Goal: Transaction & Acquisition: Purchase product/service

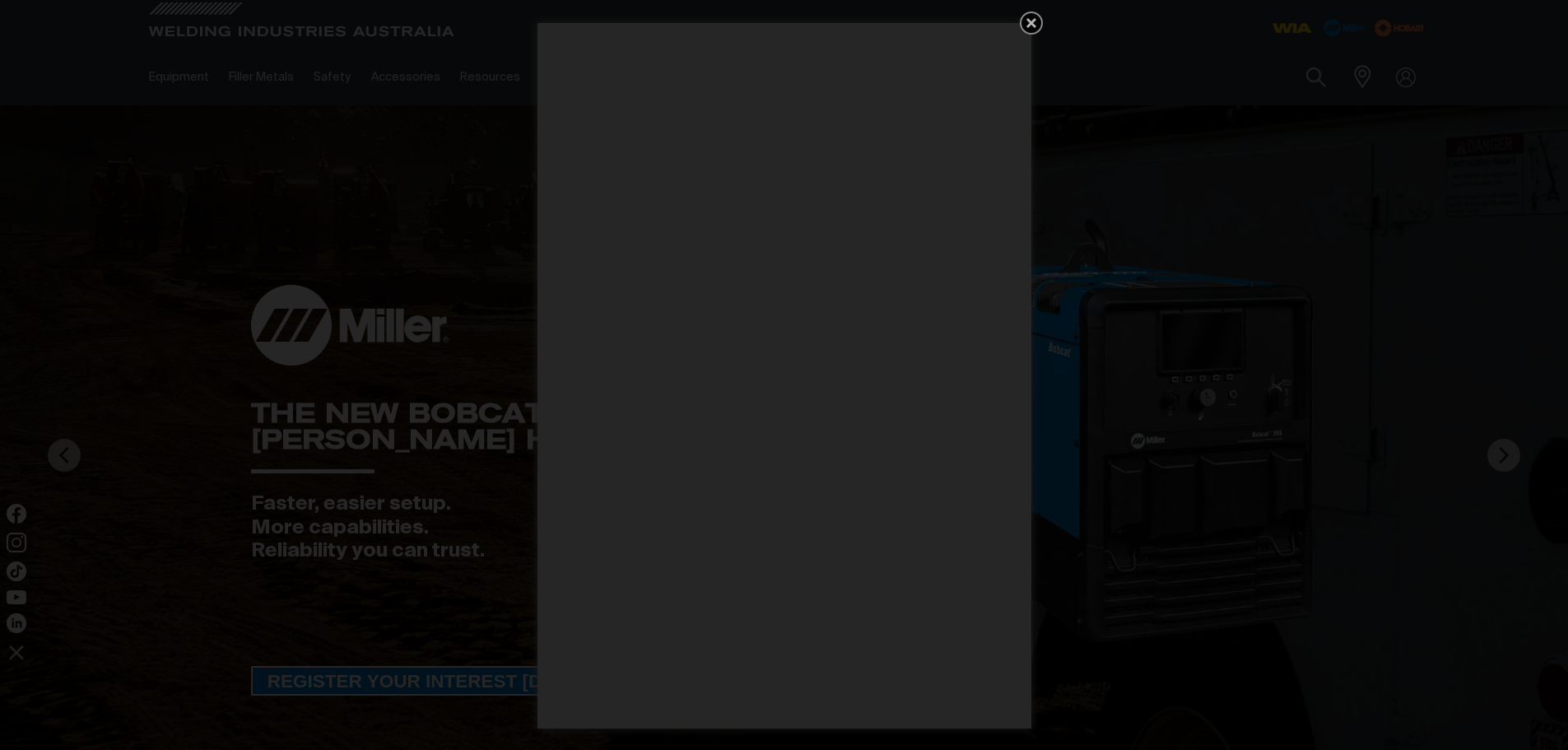
click at [1035, 20] on icon "Get 5 WIA Welding Guides Free!" at bounding box center [1031, 23] width 10 height 10
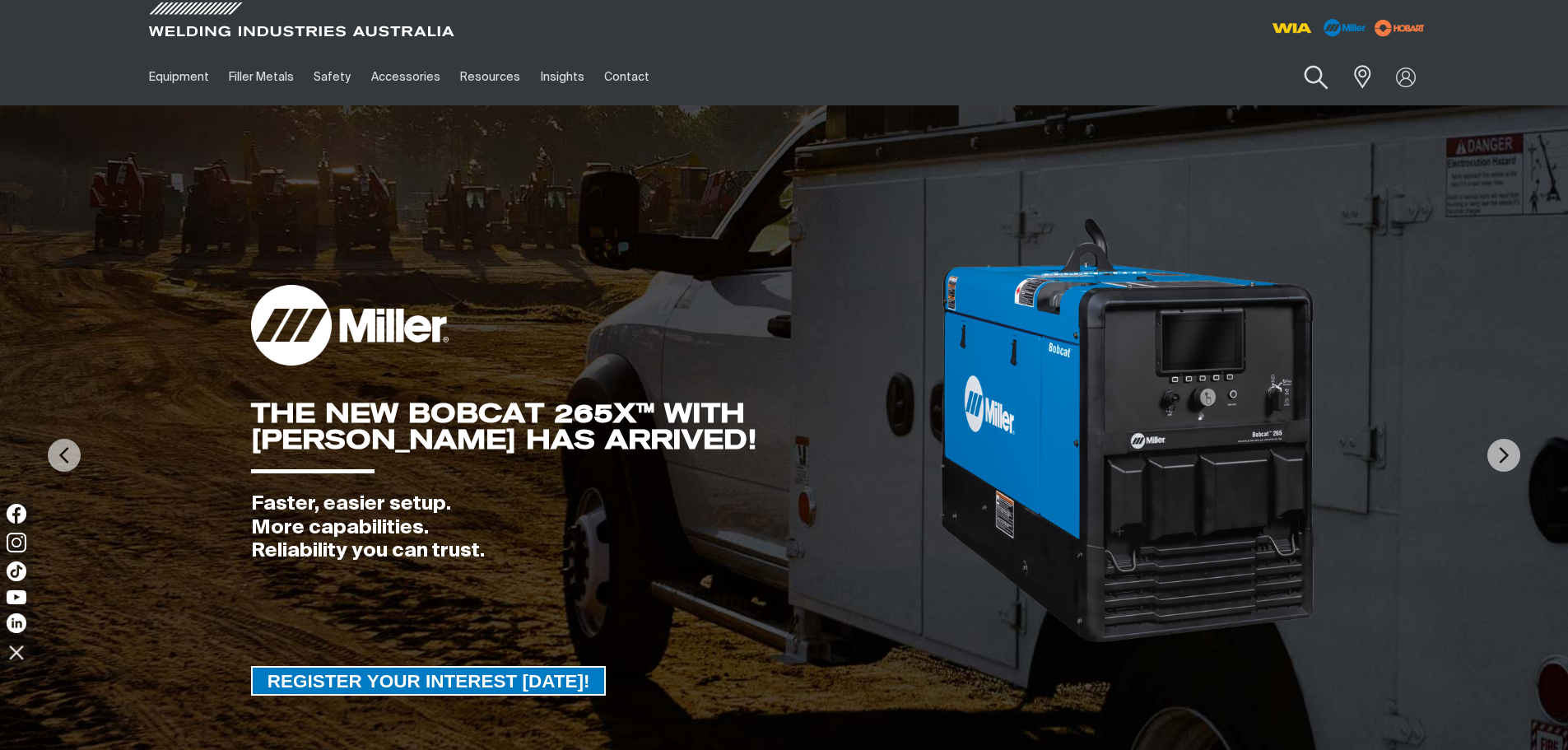
click at [1324, 72] on button "Search products" at bounding box center [1315, 77] width 67 height 46
click at [1209, 77] on input "Search" at bounding box center [1216, 76] width 254 height 37
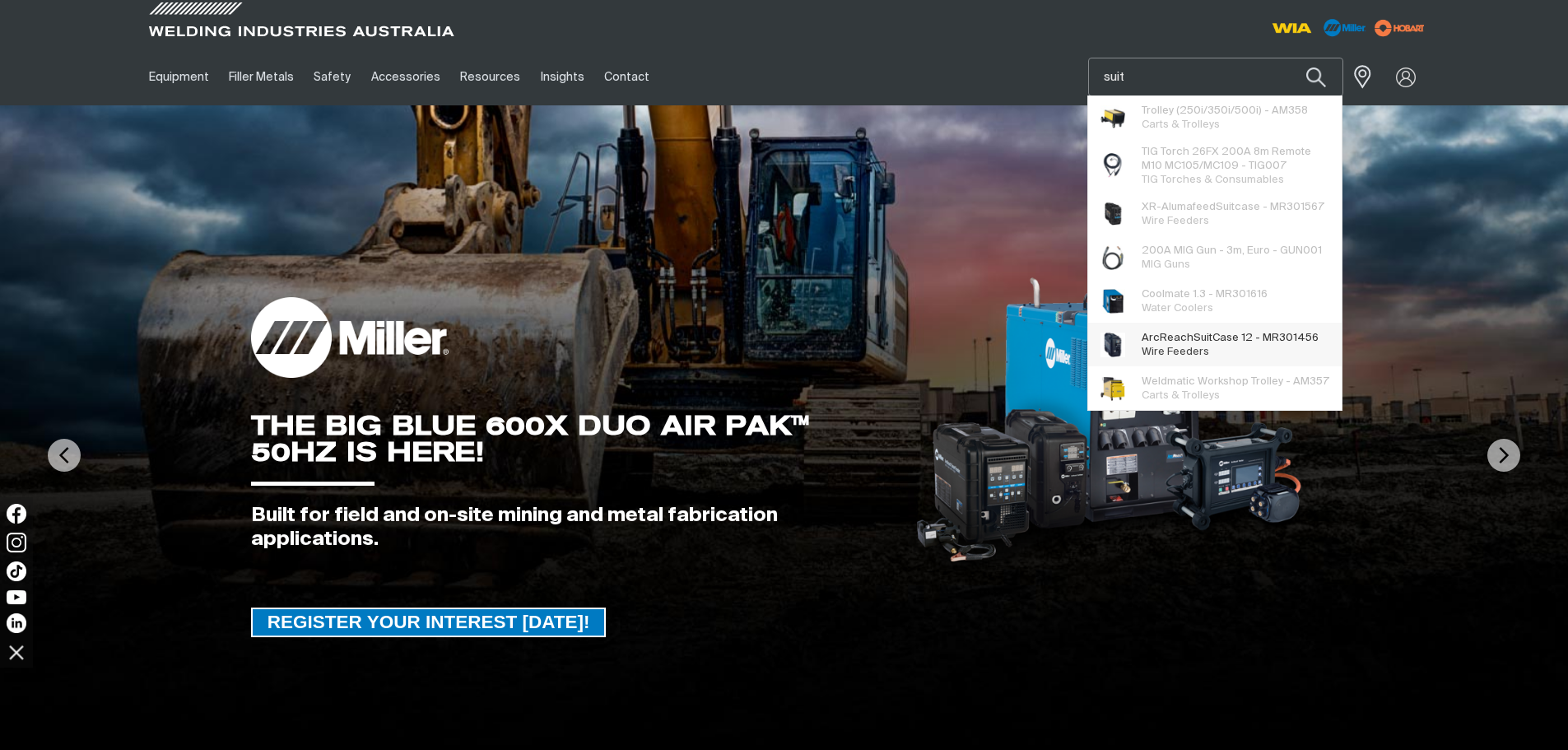
type input "suit"
click at [1253, 339] on span "ArcReach Suit Case 12 - MR301456" at bounding box center [1229, 338] width 177 height 14
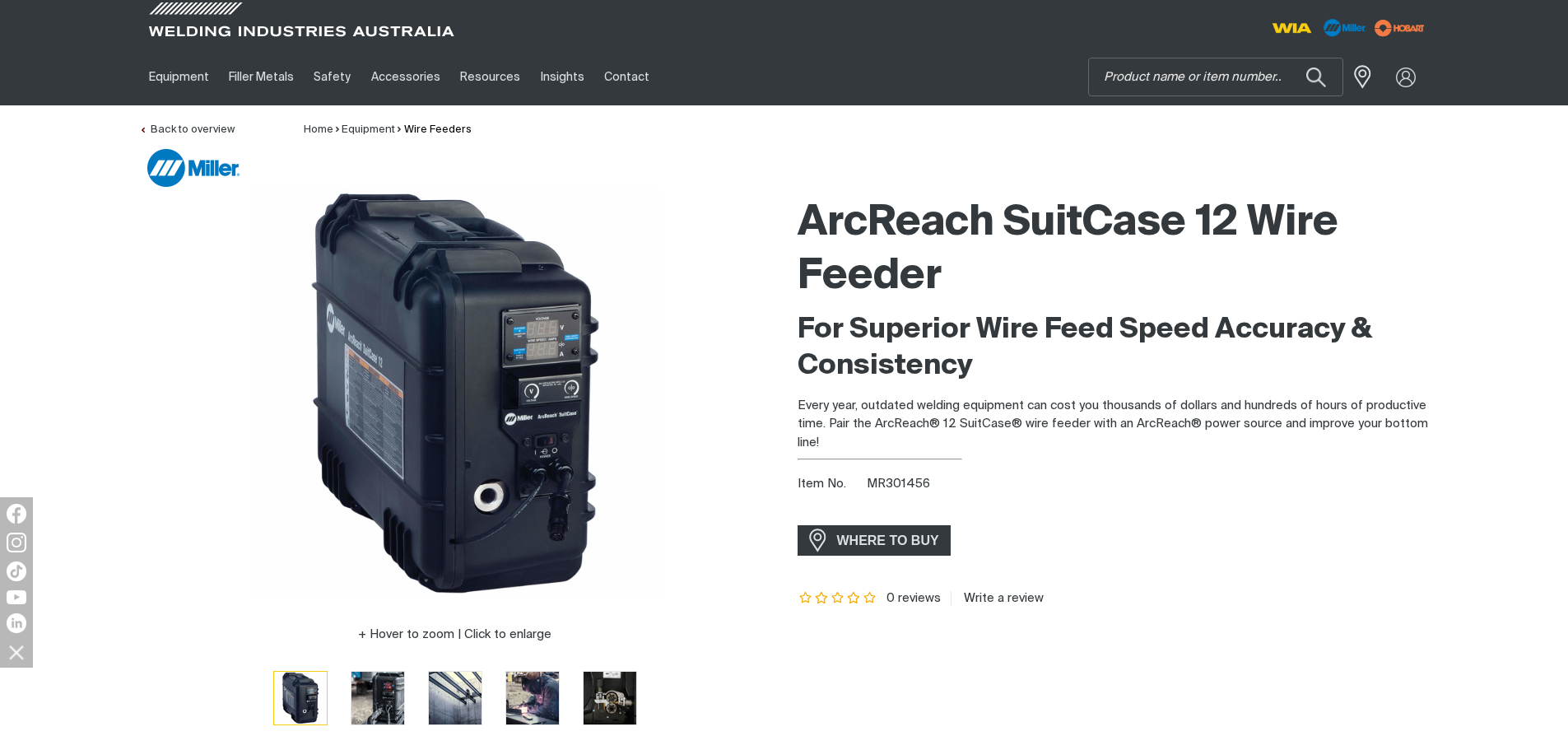
click at [892, 484] on span "MR301456" at bounding box center [897, 483] width 63 height 13
click at [893, 484] on span "MR301456" at bounding box center [897, 483] width 63 height 13
copy span "MR301456"
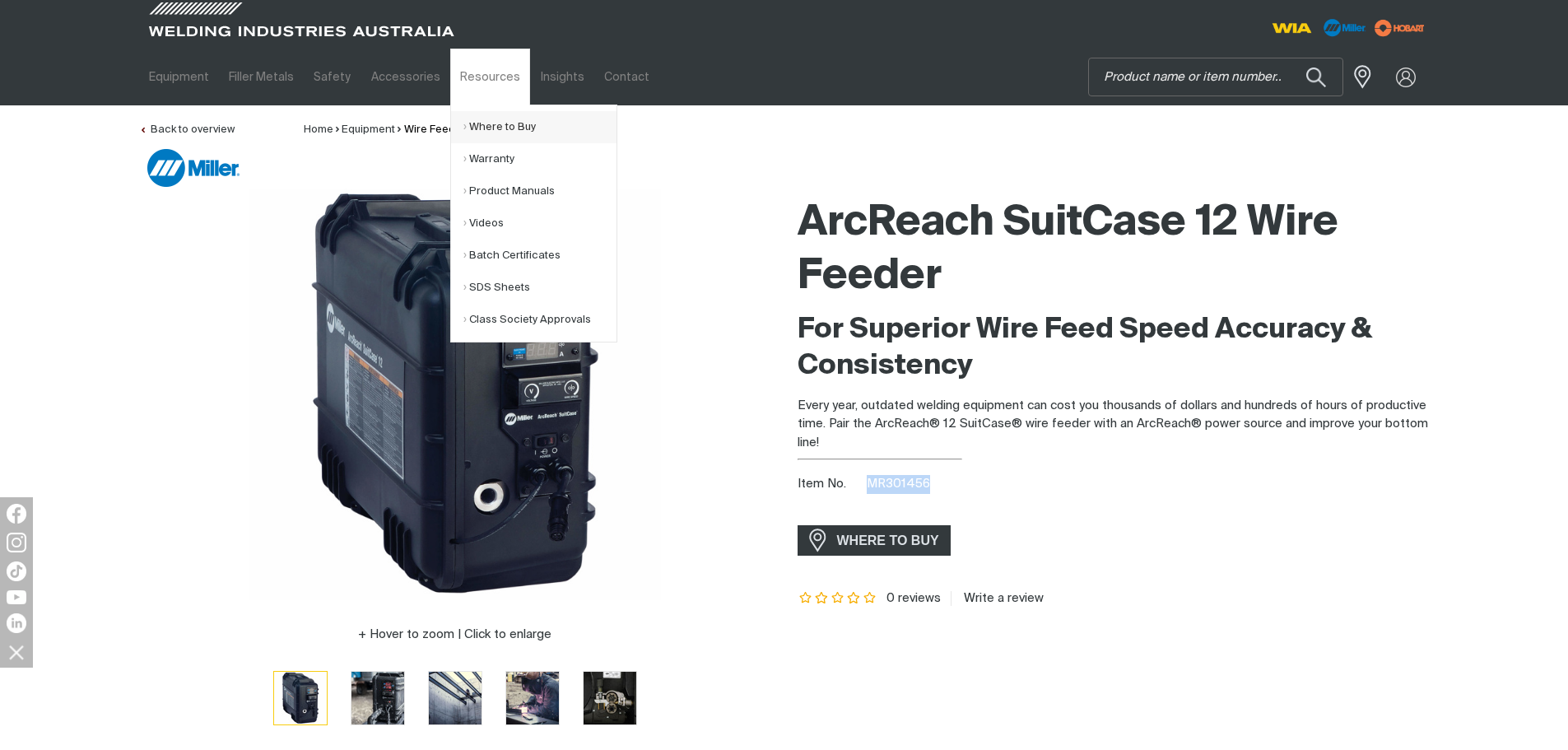
click at [496, 132] on link "Where to Buy" at bounding box center [540, 127] width 153 height 32
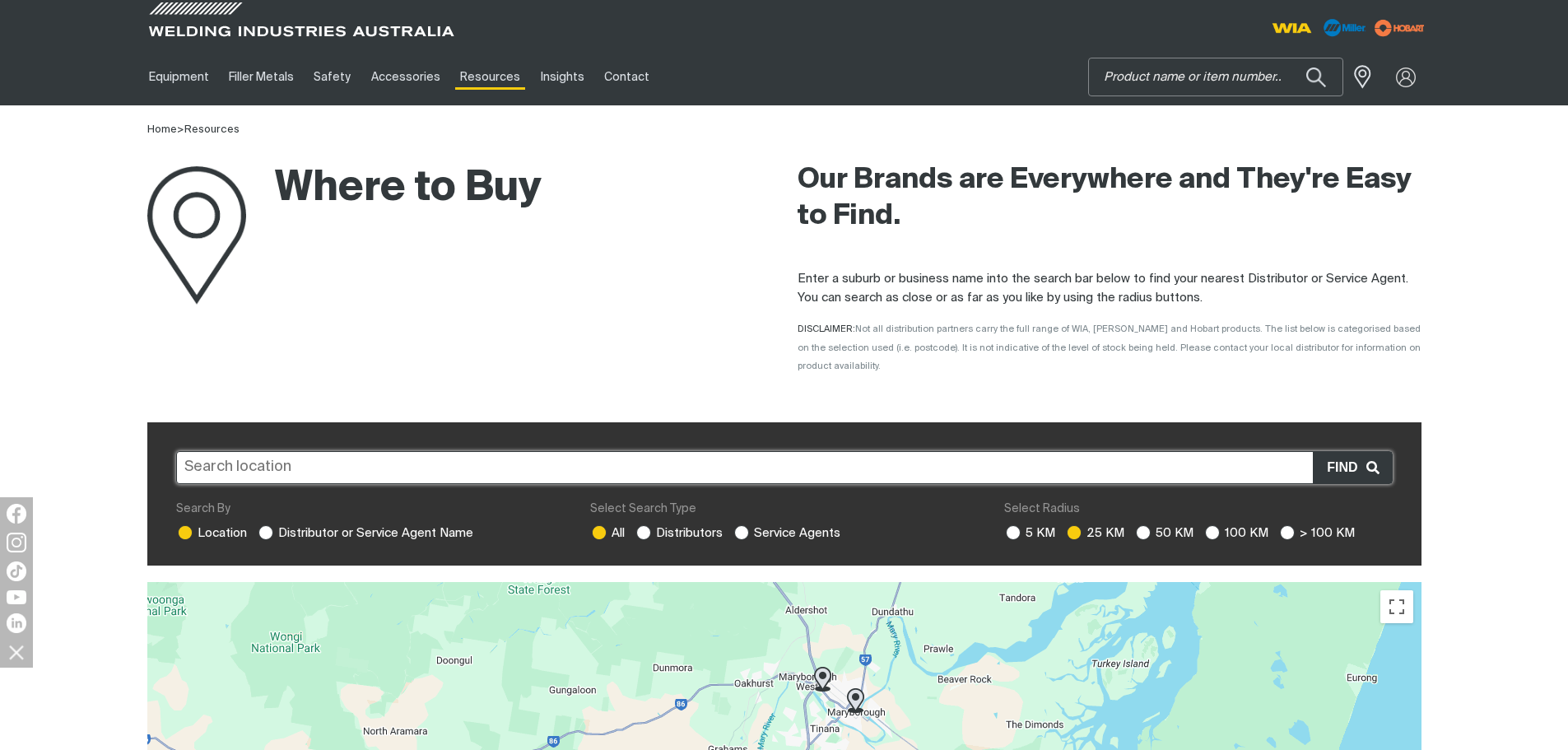
click at [1178, 71] on input "Search" at bounding box center [1216, 76] width 254 height 37
paste input "mr151086"
type input "mr151086"
click at [1181, 132] on span "Remote Controls" at bounding box center [1184, 135] width 85 height 11
